Goal: Browse casually

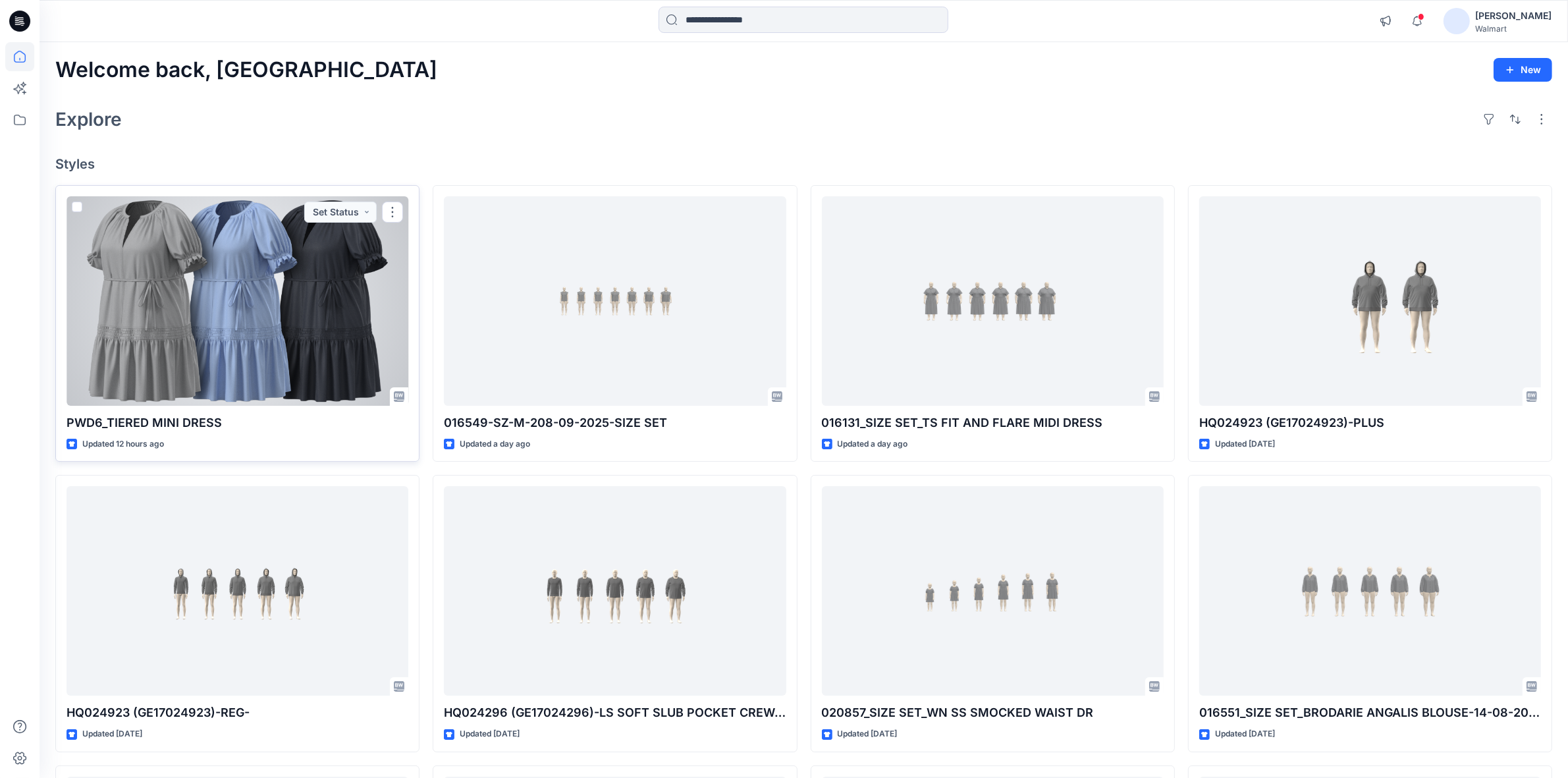
click at [255, 266] on div at bounding box center [238, 301] width 341 height 210
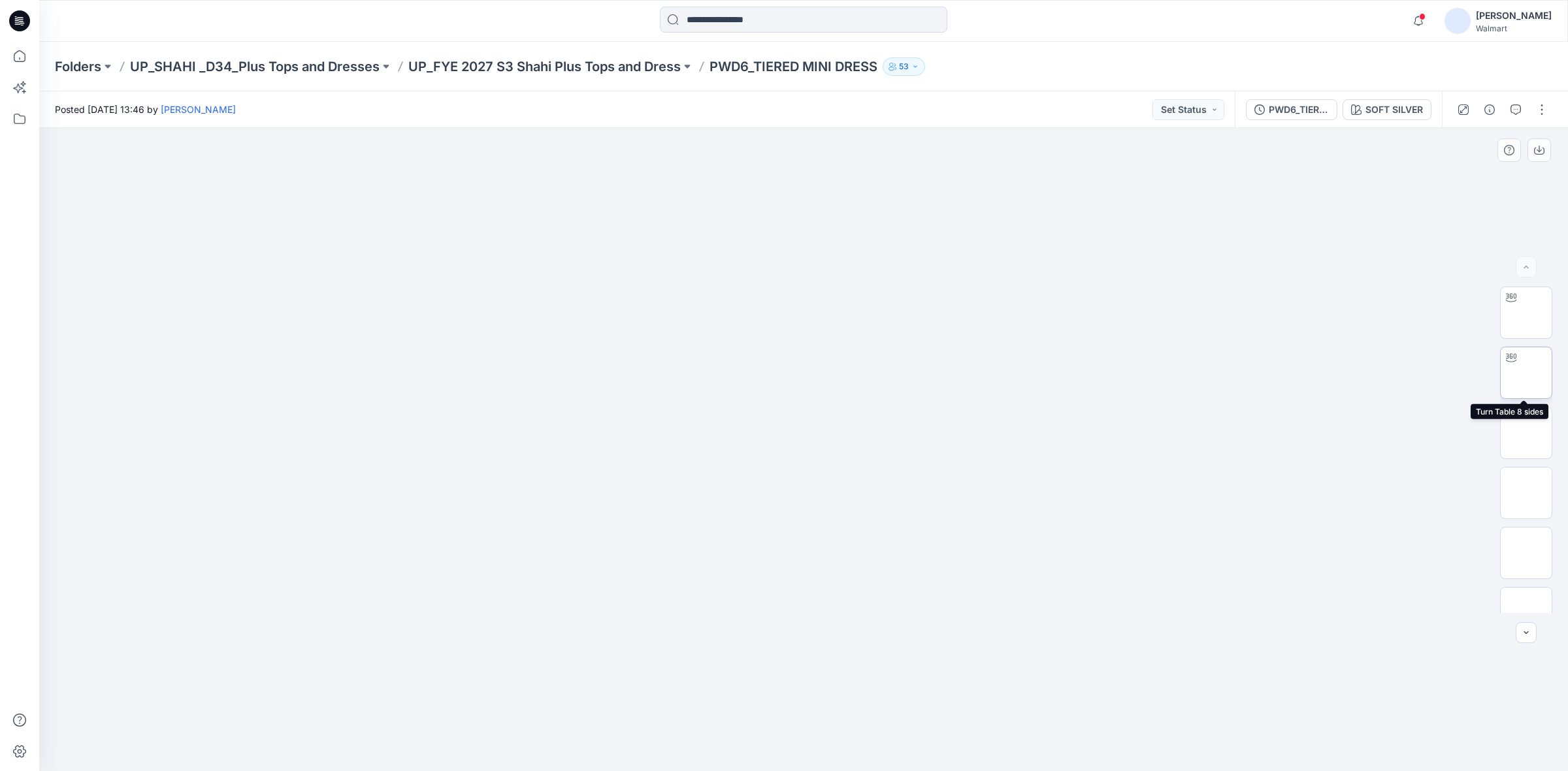
click at [1526, 373] on img at bounding box center [1526, 373] width 0 height 0
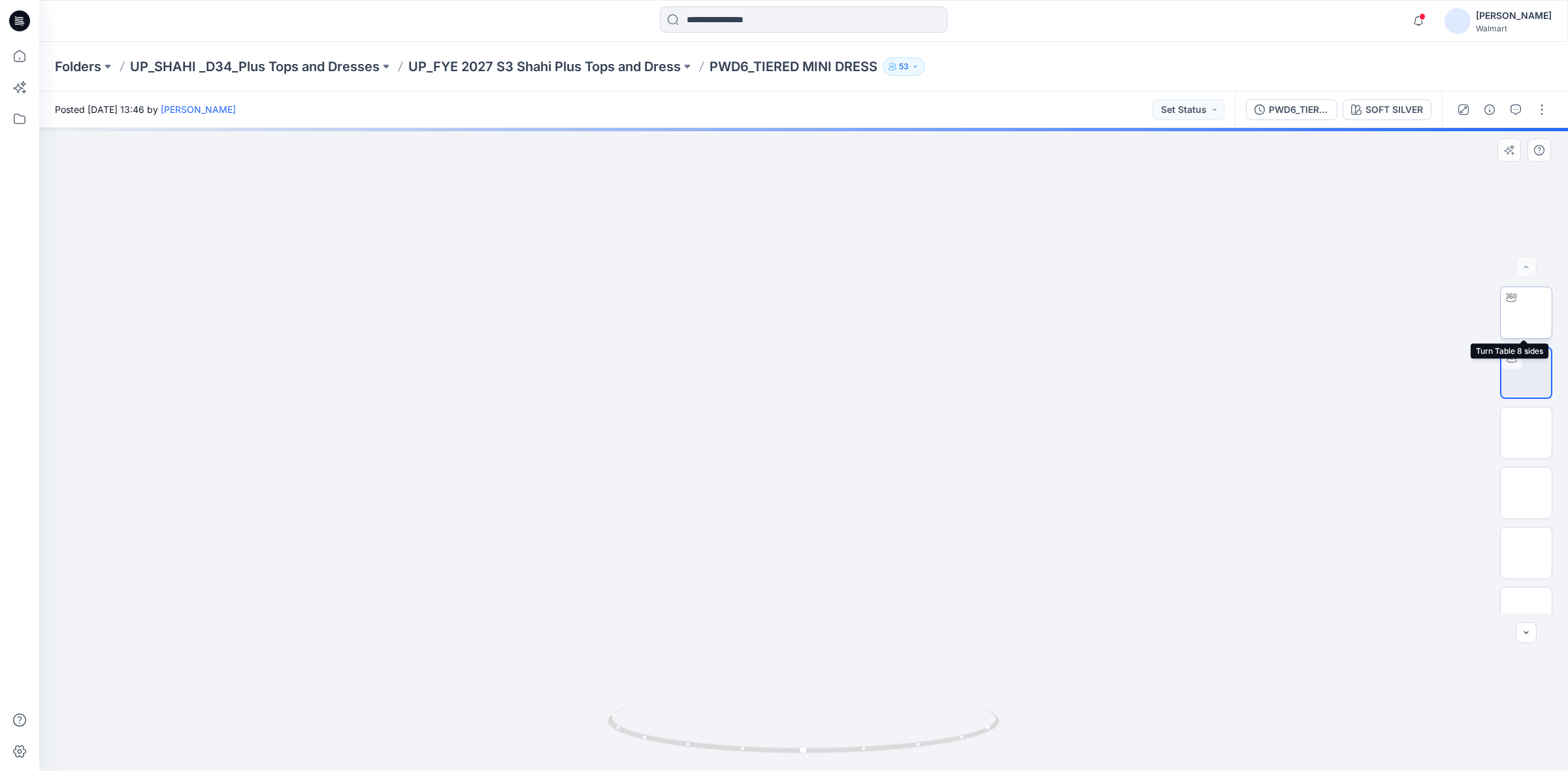
click at [1526, 313] on img at bounding box center [1526, 313] width 0 height 0
drag, startPoint x: 734, startPoint y: 585, endPoint x: 725, endPoint y: 329, distance: 256.2
drag, startPoint x: 716, startPoint y: 577, endPoint x: 662, endPoint y: 360, distance: 223.6
drag, startPoint x: 832, startPoint y: 524, endPoint x: 823, endPoint y: 296, distance: 228.2
drag, startPoint x: 797, startPoint y: 755, endPoint x: 610, endPoint y: 751, distance: 187.0
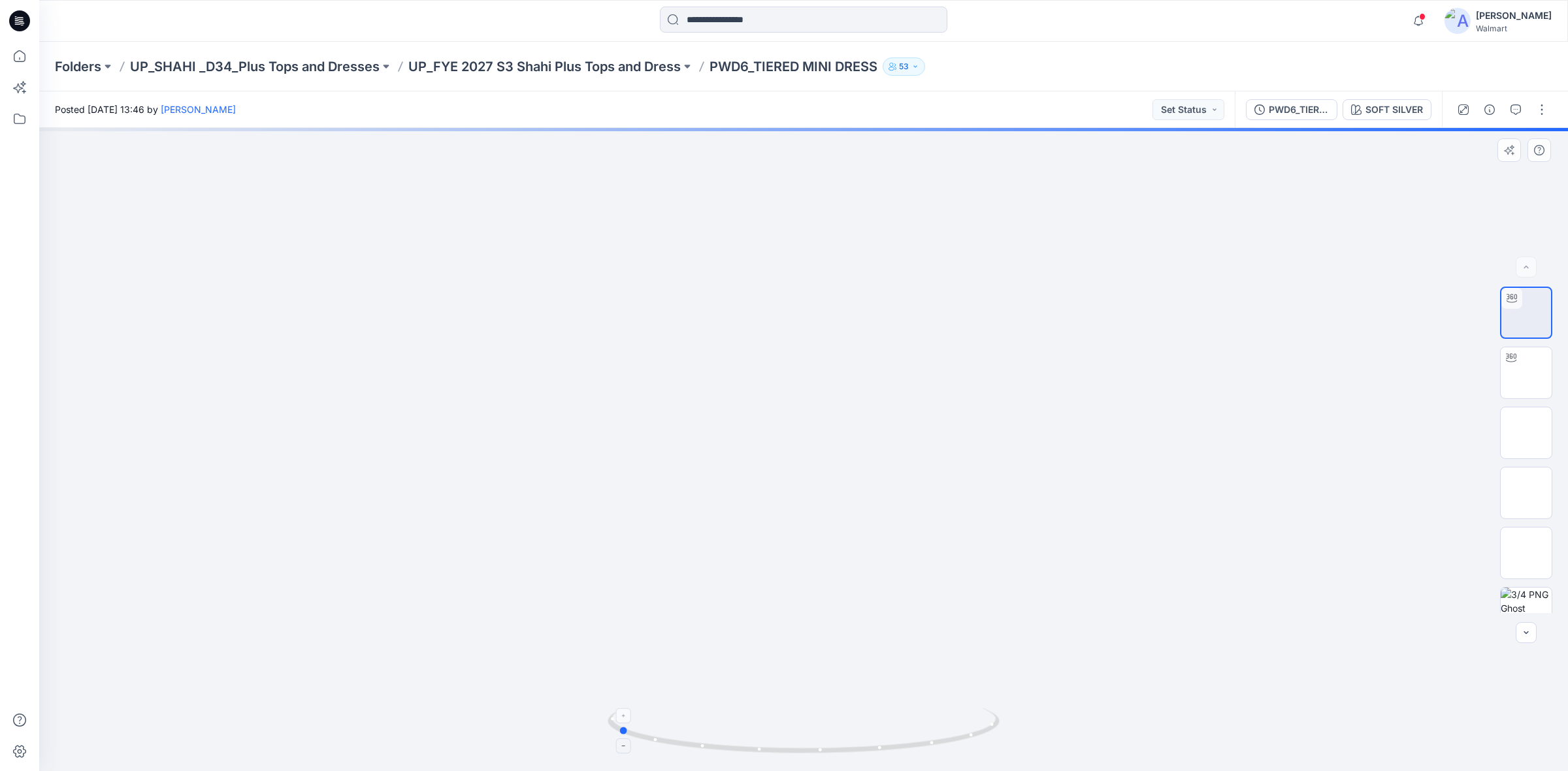
click at [610, 751] on icon at bounding box center [805, 732] width 395 height 49
drag, startPoint x: 710, startPoint y: 453, endPoint x: 711, endPoint y: 484, distance: 31.0
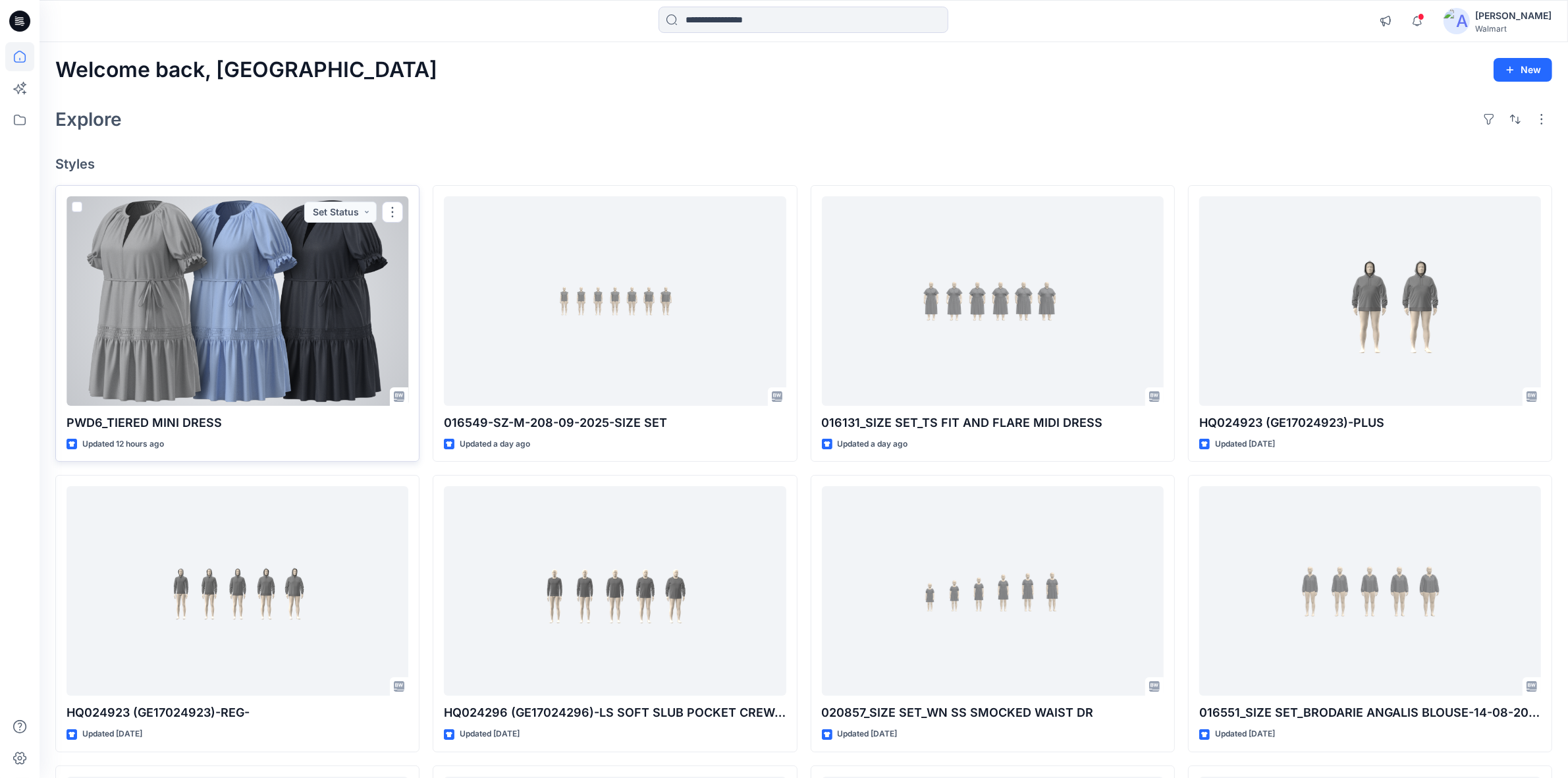
click at [269, 307] on div at bounding box center [238, 301] width 341 height 210
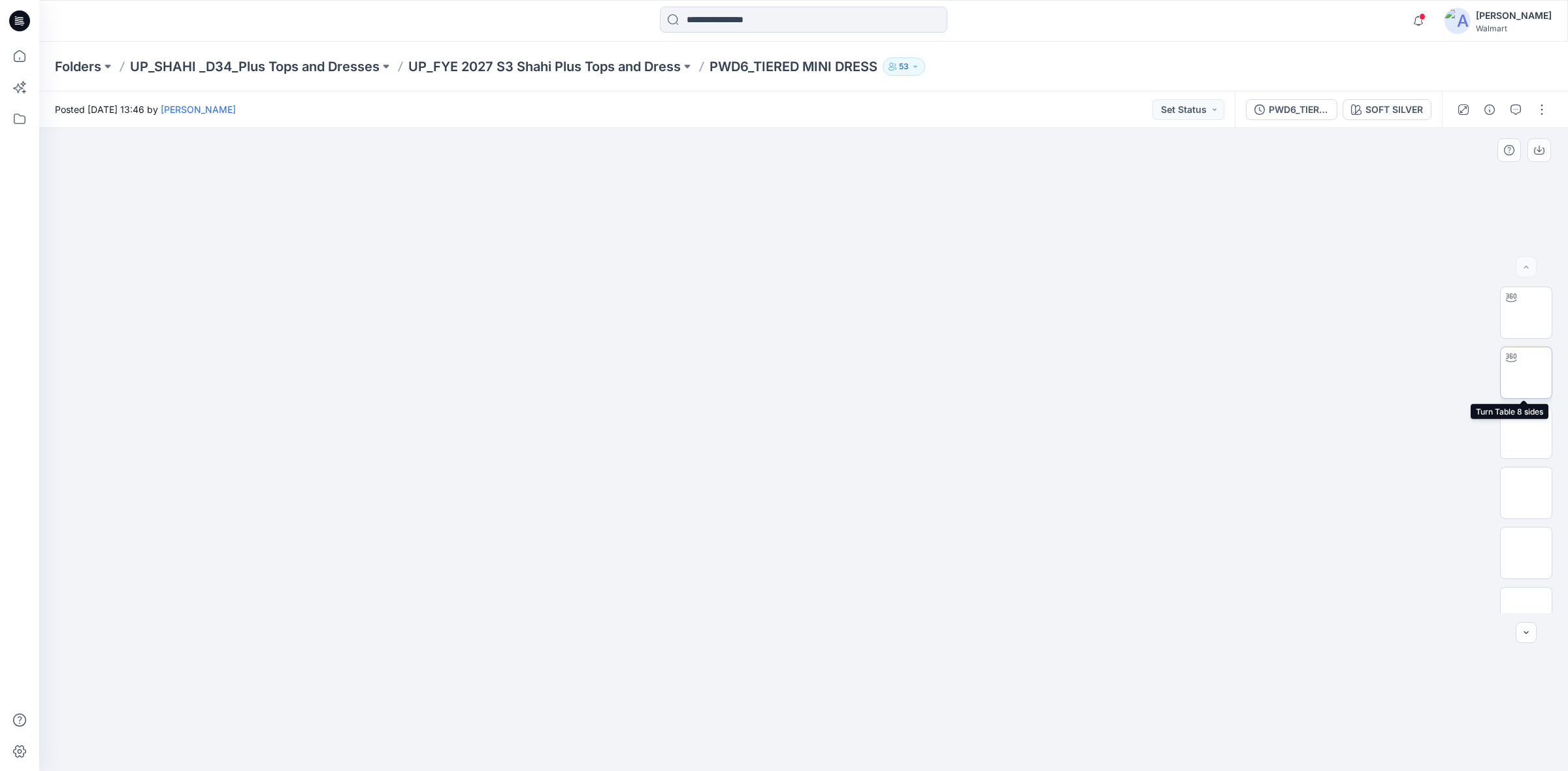
click at [1526, 373] on img at bounding box center [1526, 373] width 0 height 0
click at [1526, 313] on img at bounding box center [1526, 313] width 0 height 0
drag, startPoint x: 804, startPoint y: 755, endPoint x: 699, endPoint y: 758, distance: 105.0
click at [699, 757] on icon at bounding box center [805, 732] width 395 height 49
click at [1524, 374] on img at bounding box center [1526, 372] width 51 height 41
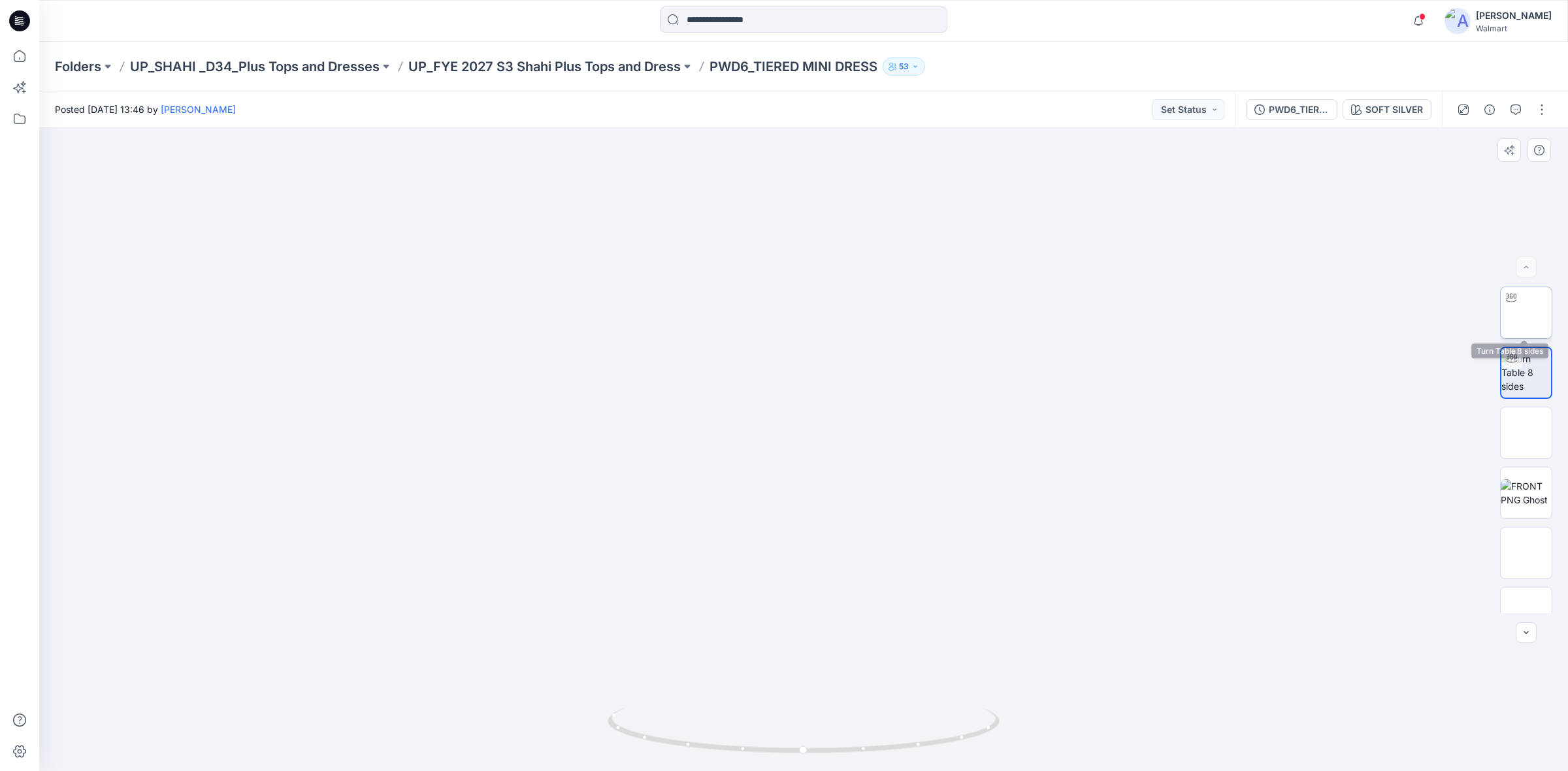
click at [1526, 313] on img at bounding box center [1526, 313] width 0 height 0
click at [17, 23] on icon at bounding box center [19, 20] width 21 height 21
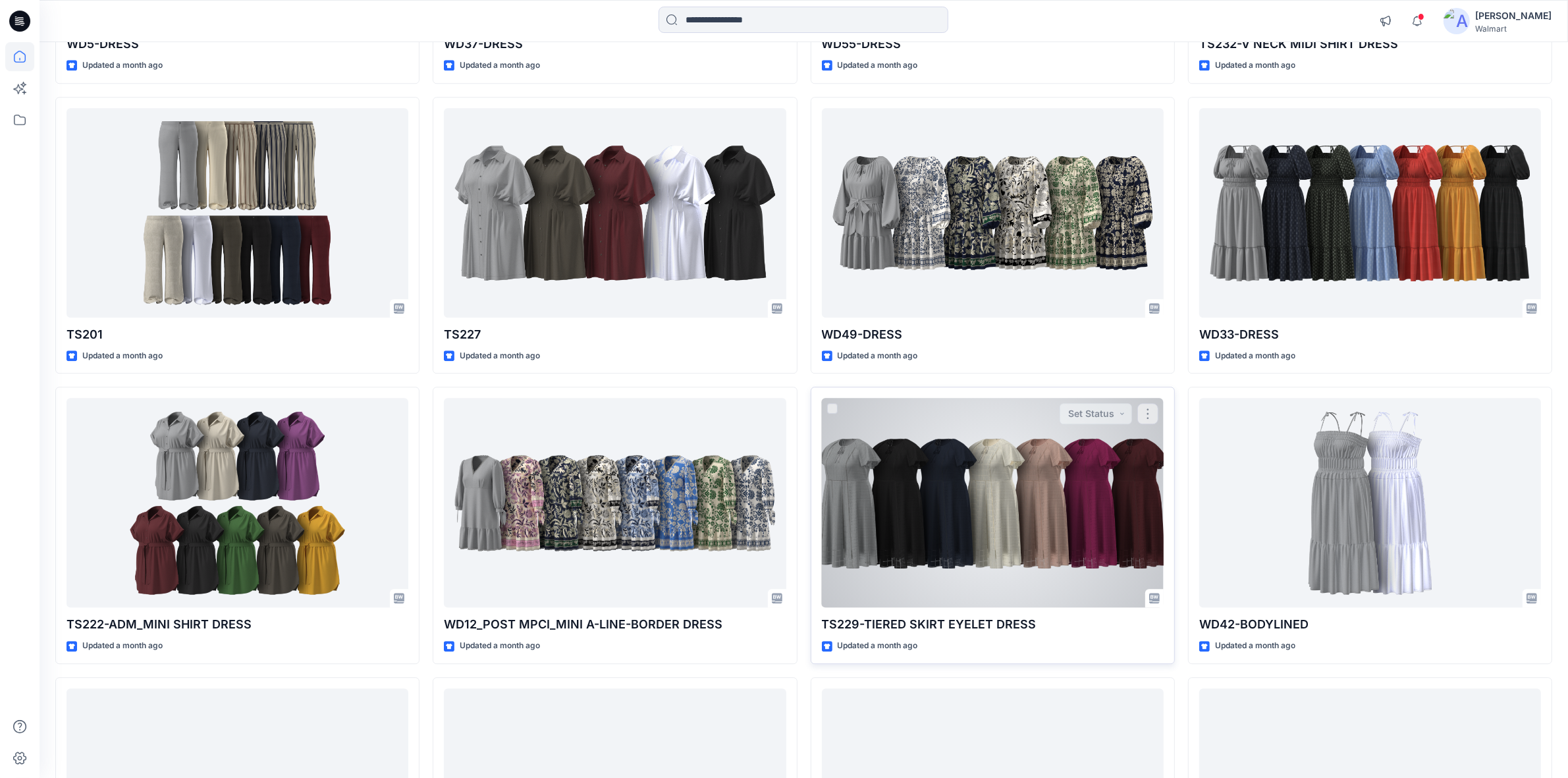
scroll to position [4437, 0]
